Goal: Book appointment/travel/reservation

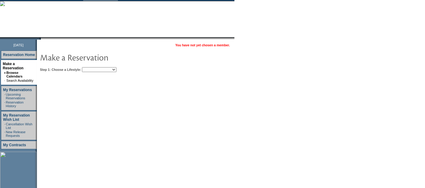
scroll to position [41, 0]
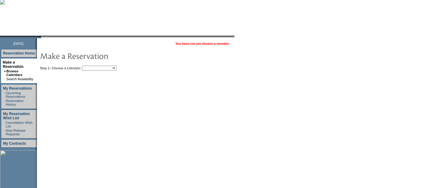
click at [109, 66] on select "Beach Leisure Metropolitan Mountain OIAL for Adventure OIAL for Couples OIAL fo…" at bounding box center [99, 68] width 35 height 5
select select "Beach"
click at [92, 66] on select "Beach Leisure Metropolitan Mountain OIAL for Adventure OIAL for Couples OIAL fo…" at bounding box center [99, 68] width 35 height 5
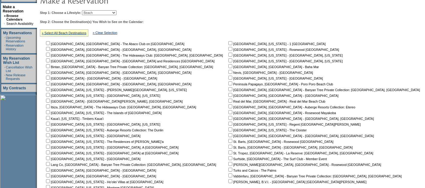
scroll to position [136, 0]
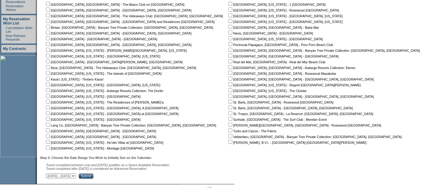
click at [50, 94] on input "checkbox" at bounding box center [48, 96] width 4 height 4
checkbox input "true"
click at [49, 102] on nobr "[GEOGRAPHIC_DATA], [US_STATE] - The Residences of [PERSON_NAME]'a" at bounding box center [104, 102] width 119 height 4
click at [50, 100] on input "checkbox" at bounding box center [48, 102] width 4 height 4
checkbox input "true"
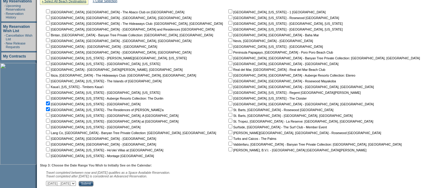
scroll to position [126, 0]
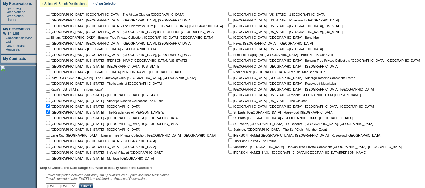
click at [50, 87] on input "checkbox" at bounding box center [48, 89] width 4 height 4
checkbox input "true"
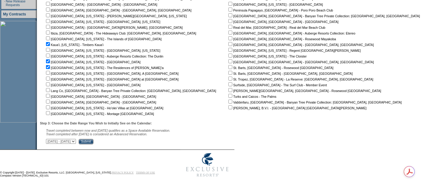
click at [94, 141] on input "Submit" at bounding box center [86, 141] width 15 height 5
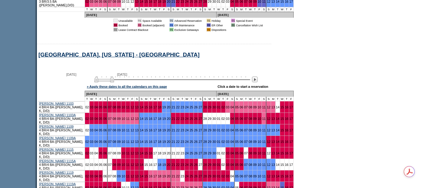
scroll to position [424, 0]
